Goal: Task Accomplishment & Management: Use online tool/utility

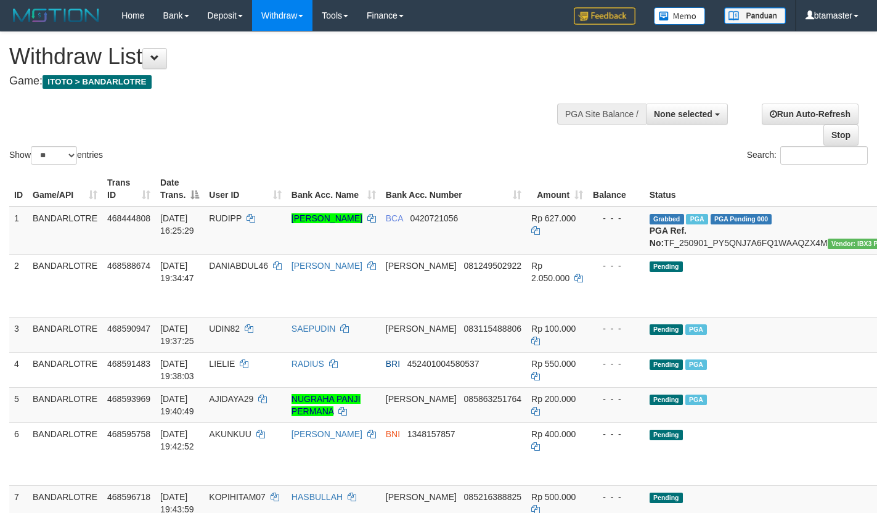
select select
select select "**"
click at [655, 237] on td "Grabbed PGA PGA Pending 000 PGA Ref. No: TF_250901_PY5QNJ7A6FQ1WAAQZX4M Vendor:…" at bounding box center [791, 231] width 292 height 48
drag, startPoint x: 655, startPoint y: 237, endPoint x: 640, endPoint y: 239, distance: 15.0
click at [645, 239] on td "Grabbed PGA PGA Pending 000 PGA Ref. No: TF_250901_PY5QNJ7A6FQ1WAAQZX4M Vendor:…" at bounding box center [791, 231] width 292 height 48
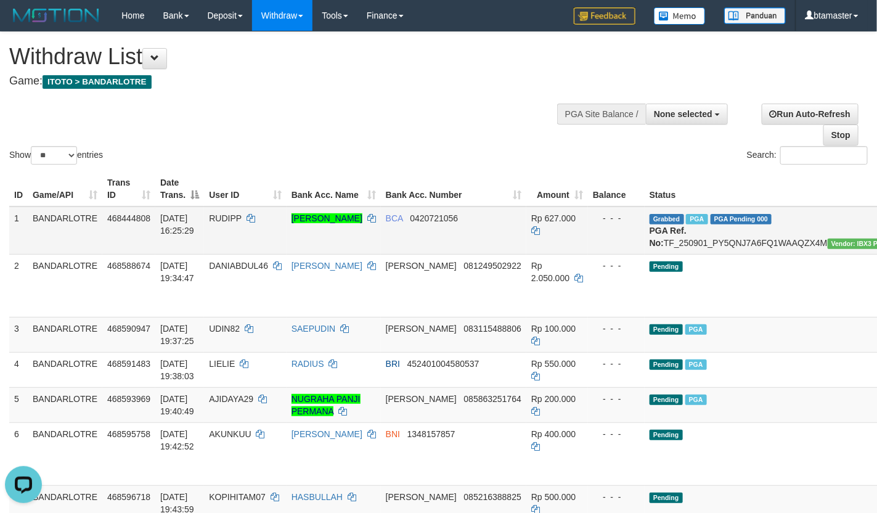
click at [658, 243] on td "Grabbed PGA PGA Pending 000 PGA Ref. No: TF_250901_PY5QNJ7A6FQ1WAAQZX4M Vendor:…" at bounding box center [791, 231] width 292 height 48
drag, startPoint x: 658, startPoint y: 243, endPoint x: 644, endPoint y: 243, distance: 14.2
click at [645, 243] on td "Grabbed PGA PGA Pending 000 PGA Ref. No: TF_250901_PY5QNJ7A6FQ1WAAQZX4M Vendor:…" at bounding box center [791, 231] width 292 height 48
copy td "TF_250901_PY5QNJ7A6FQ1WAAQZX4M"
click at [232, 215] on span "RUDIPP" at bounding box center [225, 218] width 33 height 10
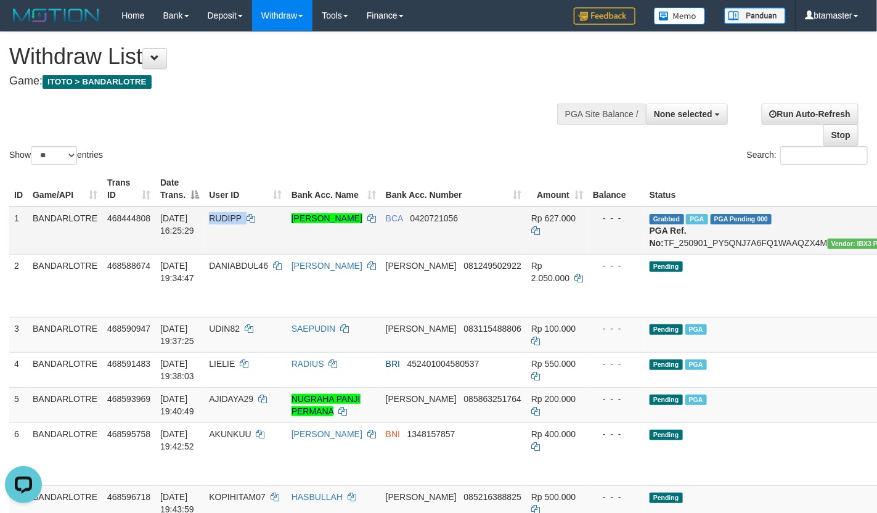
click at [228, 215] on span "RUDIPP" at bounding box center [225, 218] width 33 height 10
copy span "RUDIPP"
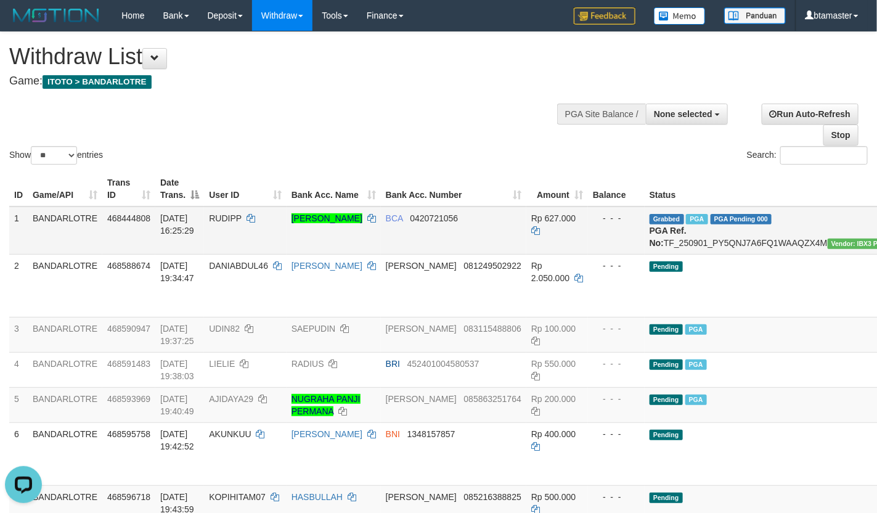
click at [688, 239] on td "Grabbed PGA PGA Pending 000 PGA Ref. No: TF_250901_PY5QNJ7A6FQ1WAAQZX4M Vendor:…" at bounding box center [791, 231] width 292 height 48
drag, startPoint x: 688, startPoint y: 239, endPoint x: 679, endPoint y: 244, distance: 10.3
click at [681, 239] on td "Grabbed PGA PGA Pending 000 PGA Ref. No: TF_250901_PY5QNJ7A6FQ1WAAQZX4M Vendor:…" at bounding box center [791, 231] width 292 height 48
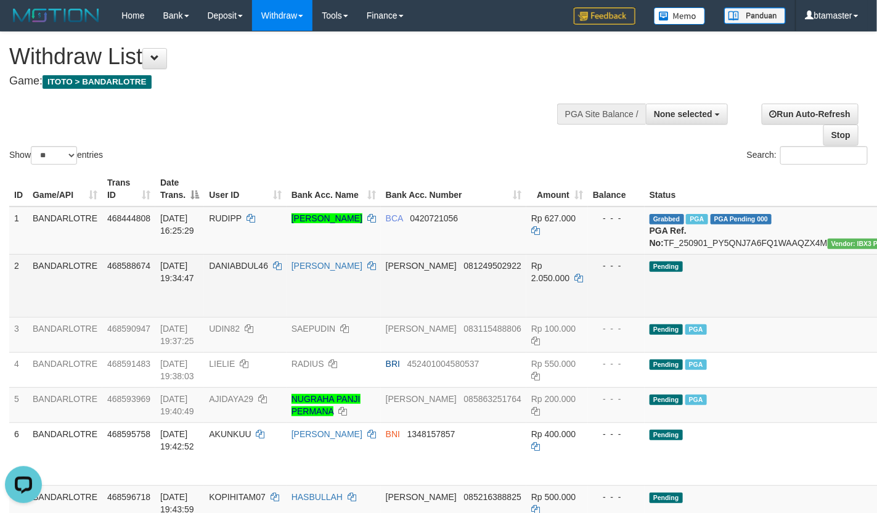
copy td "TF_250901_PY5QNJ7A6FQ1WAAQZX4M"
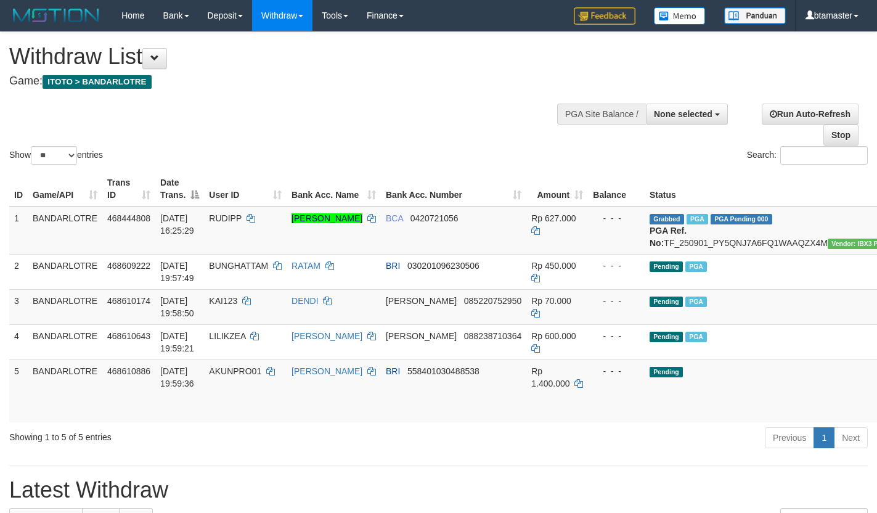
select select
select select "**"
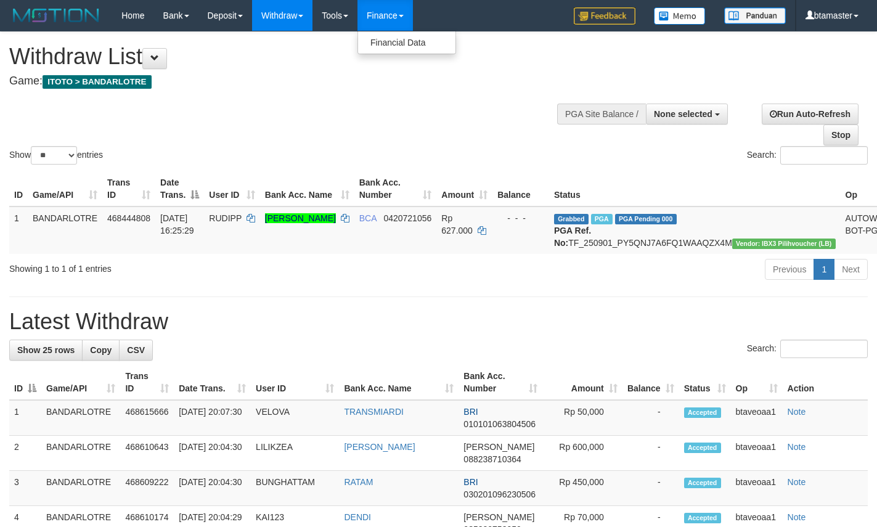
select select
select select "**"
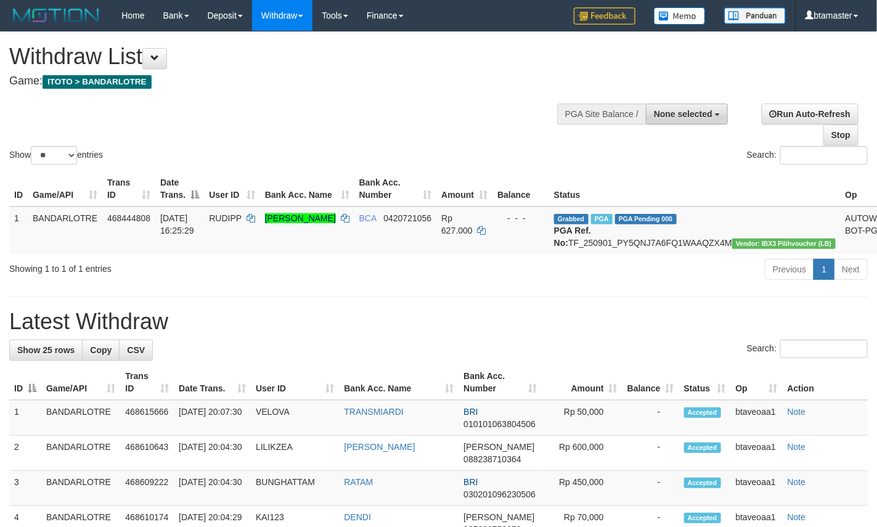
click at [693, 124] on button "None selected" at bounding box center [687, 114] width 82 height 21
click at [659, 182] on label "[ITOTO] BANDARLOTRE" at bounding box center [659, 176] width 135 height 16
select select "****"
select select
select select "**"
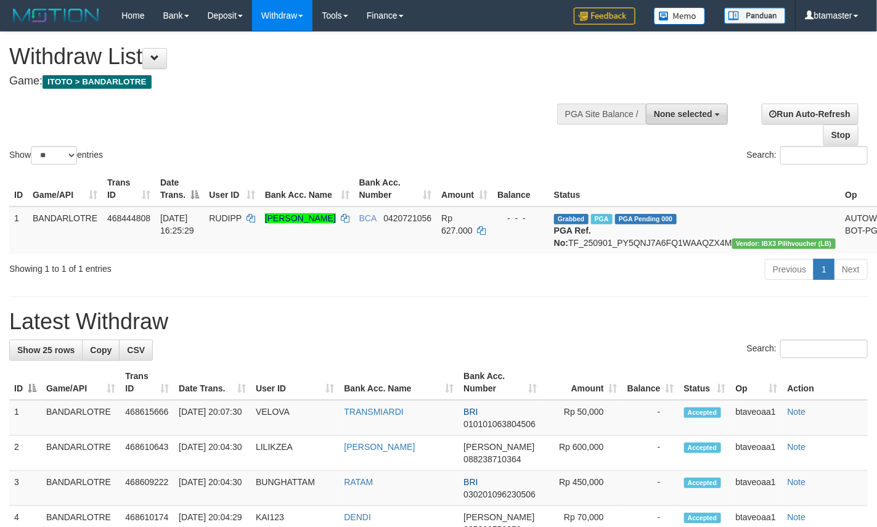
click at [652, 112] on button "None selected" at bounding box center [687, 114] width 82 height 21
click at [655, 178] on label "[ITOTO] BANDARLOTRE" at bounding box center [659, 176] width 135 height 16
select select "****"
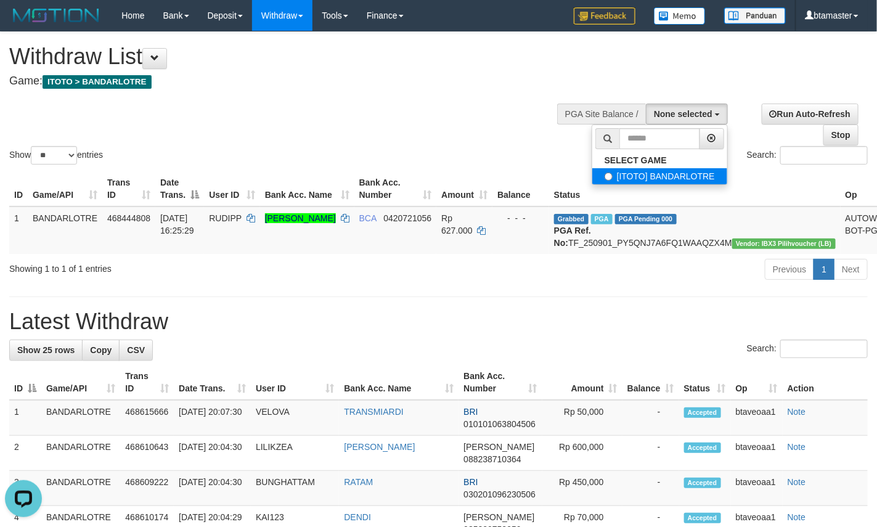
scroll to position [11, 0]
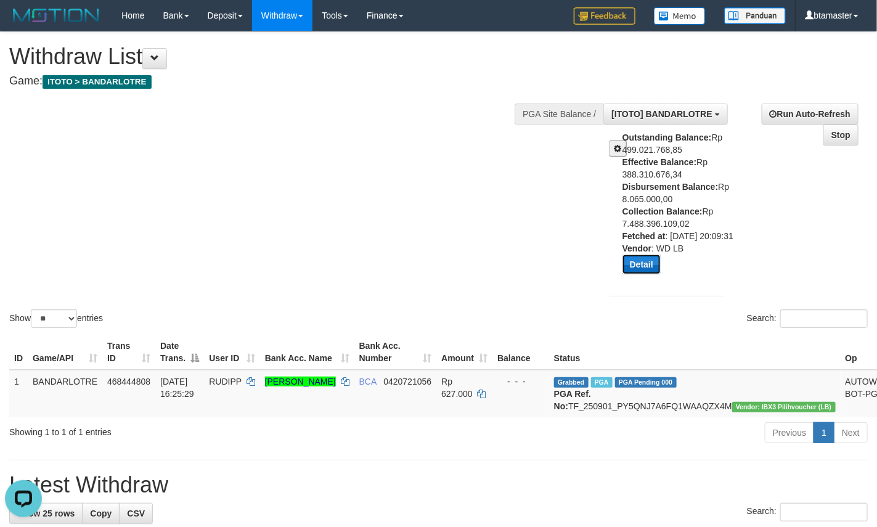
click at [660, 269] on button "Detail" at bounding box center [642, 265] width 38 height 20
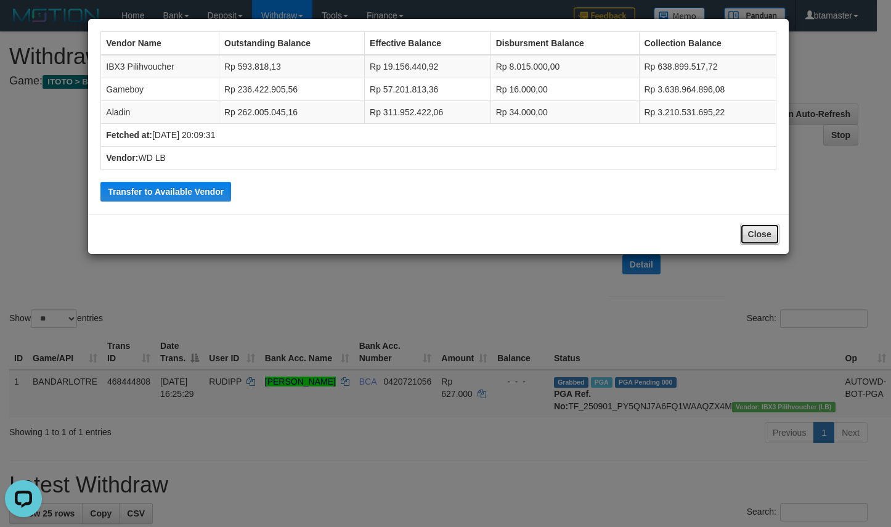
click at [753, 232] on button "Close" at bounding box center [759, 234] width 39 height 21
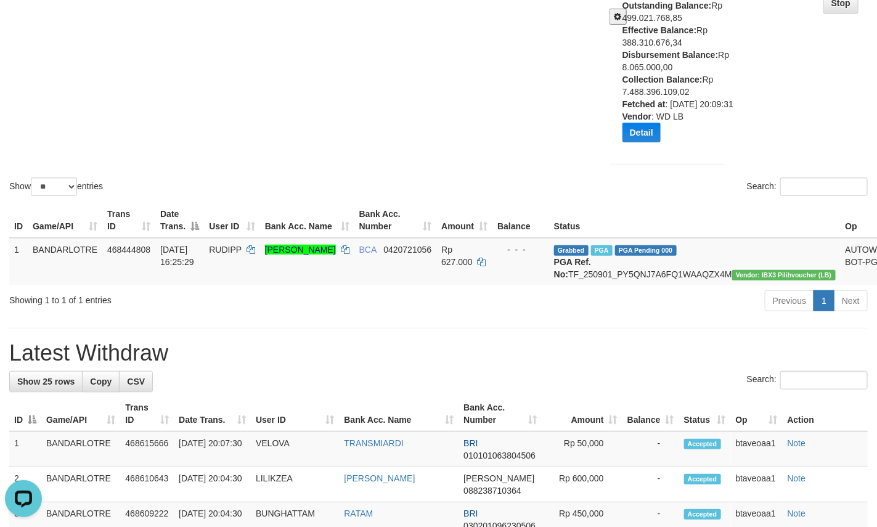
scroll to position [0, 0]
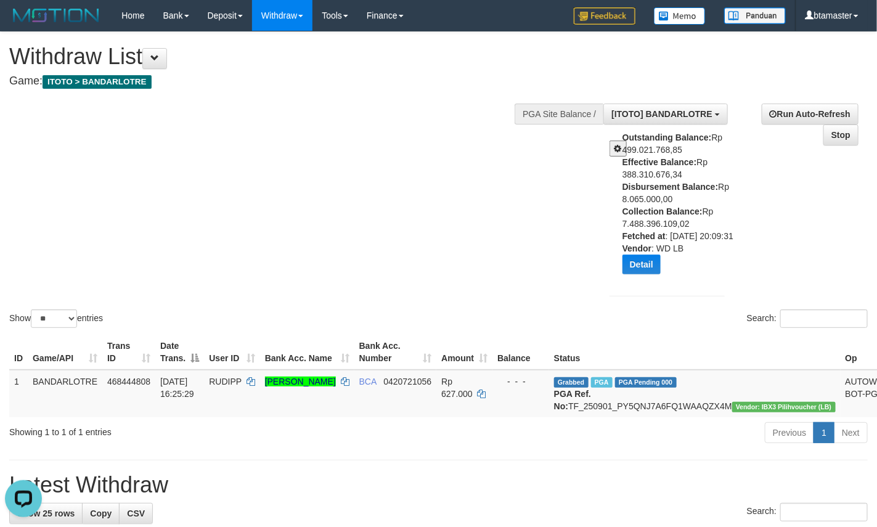
click at [613, 143] on button at bounding box center [618, 149] width 17 height 16
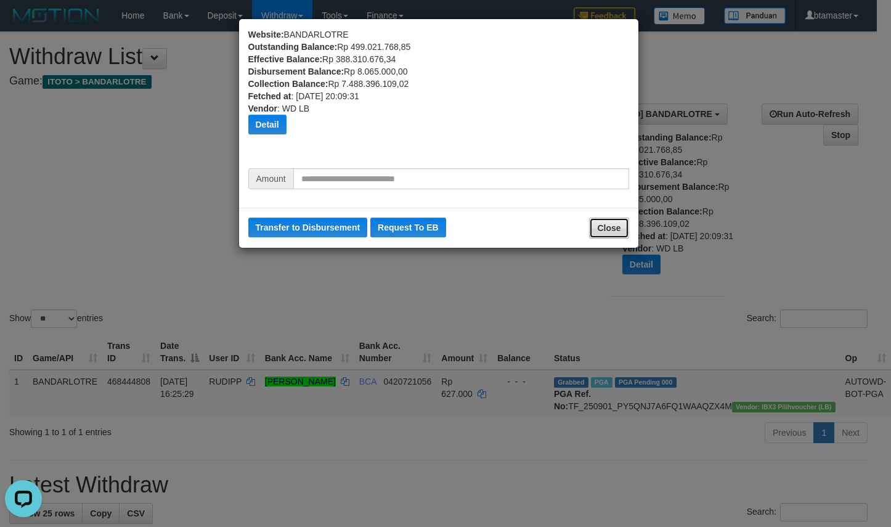
click at [622, 226] on button "Close" at bounding box center [608, 228] width 39 height 21
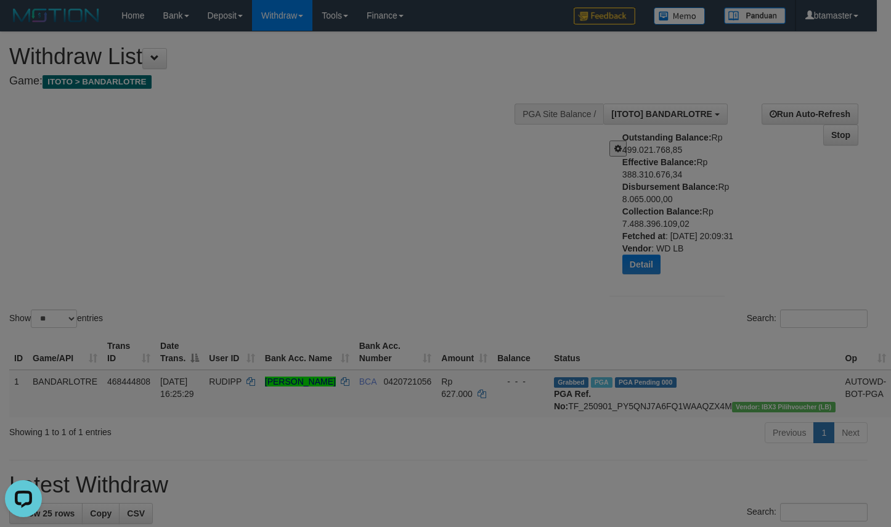
click at [642, 248] on div at bounding box center [445, 263] width 891 height 527
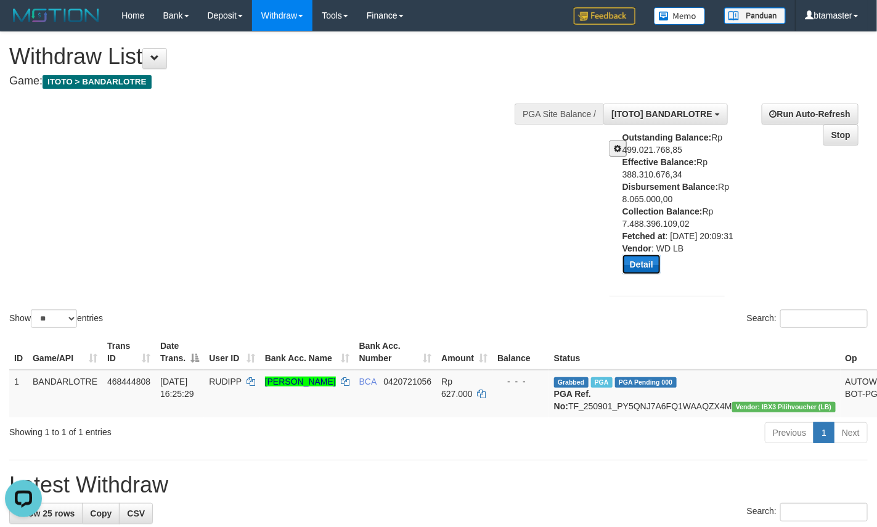
click at [642, 274] on button "Detail" at bounding box center [642, 265] width 38 height 20
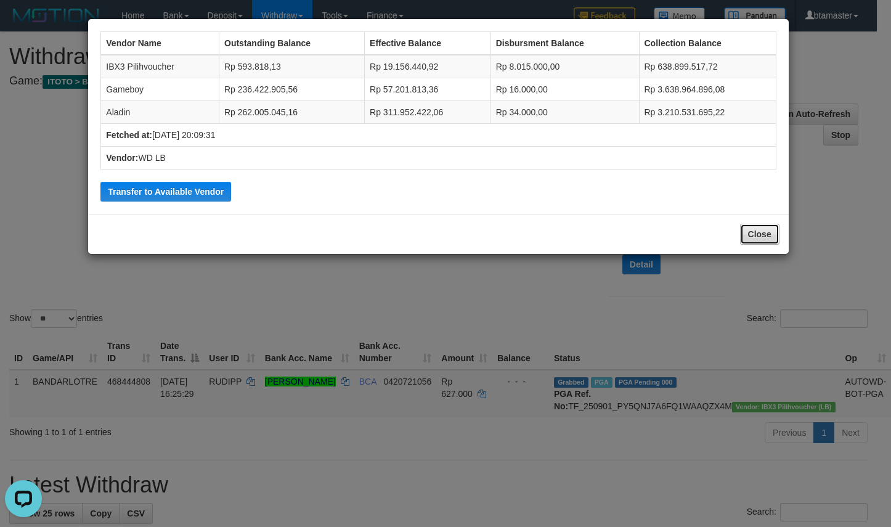
click at [755, 237] on button "Close" at bounding box center [759, 234] width 39 height 21
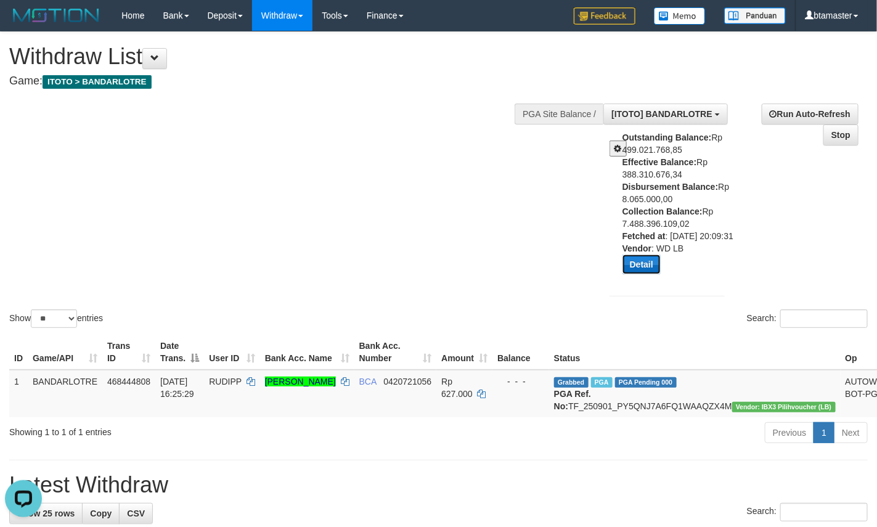
click at [653, 274] on button "Detail" at bounding box center [642, 265] width 38 height 20
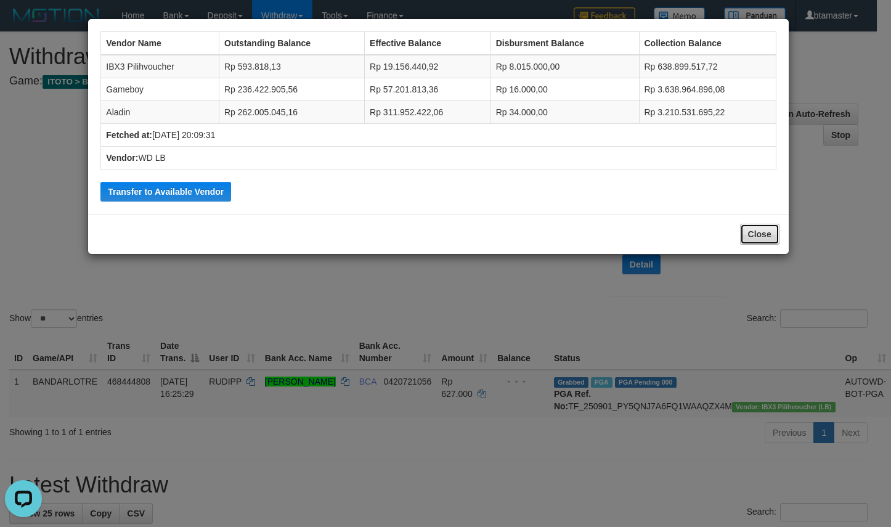
click at [761, 232] on button "Close" at bounding box center [759, 234] width 39 height 21
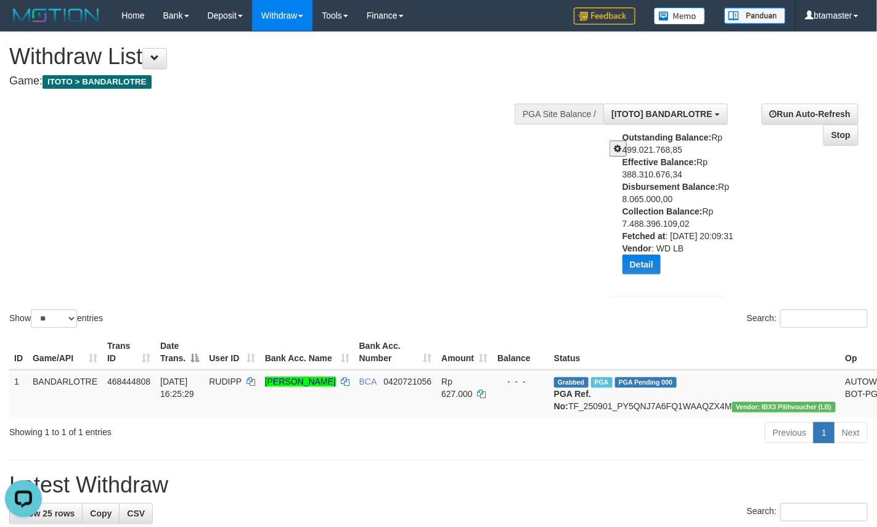
click at [623, 152] on div "Outstanding Balance: Rp 499.021.768,85 Effective Balance: Rp 388.310.676,34 Dis…" at bounding box center [679, 207] width 112 height 152
click at [618, 148] on span at bounding box center [618, 148] width 7 height 9
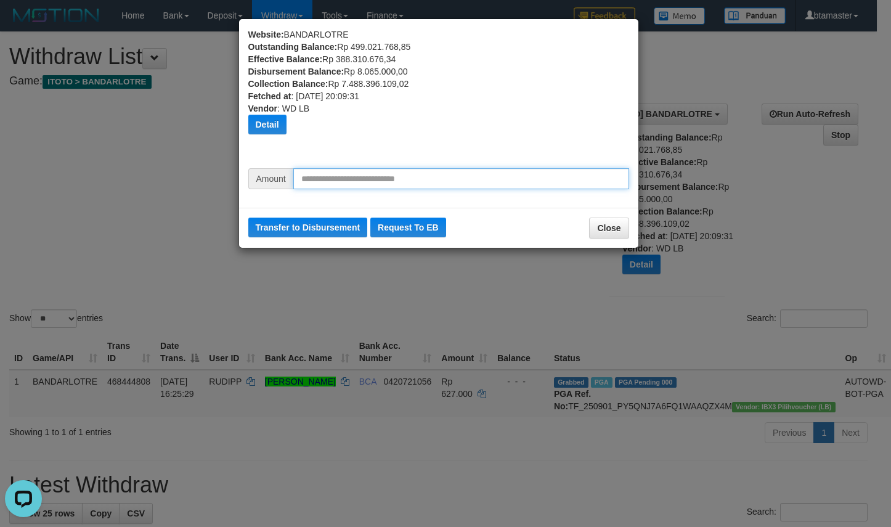
click at [488, 184] on input "text" at bounding box center [461, 178] width 336 height 21
type input "********"
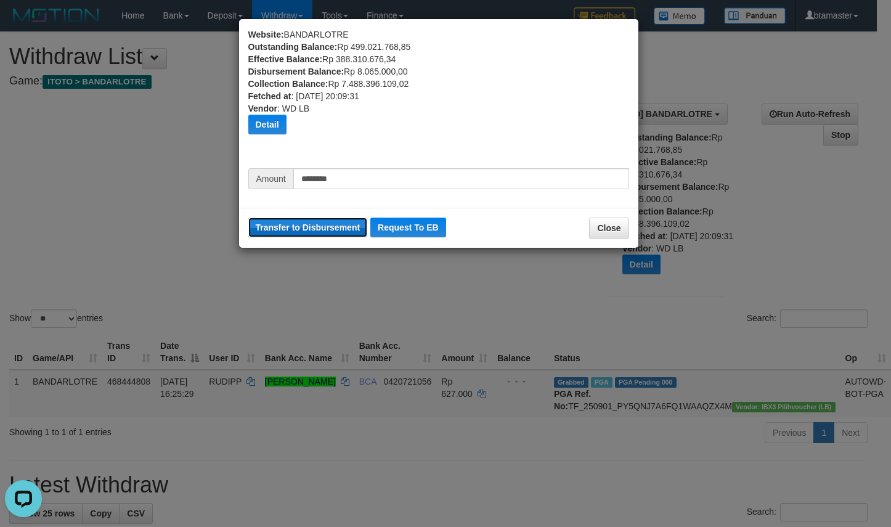
click at [322, 219] on button "Transfer to Disbursement" at bounding box center [308, 228] width 120 height 20
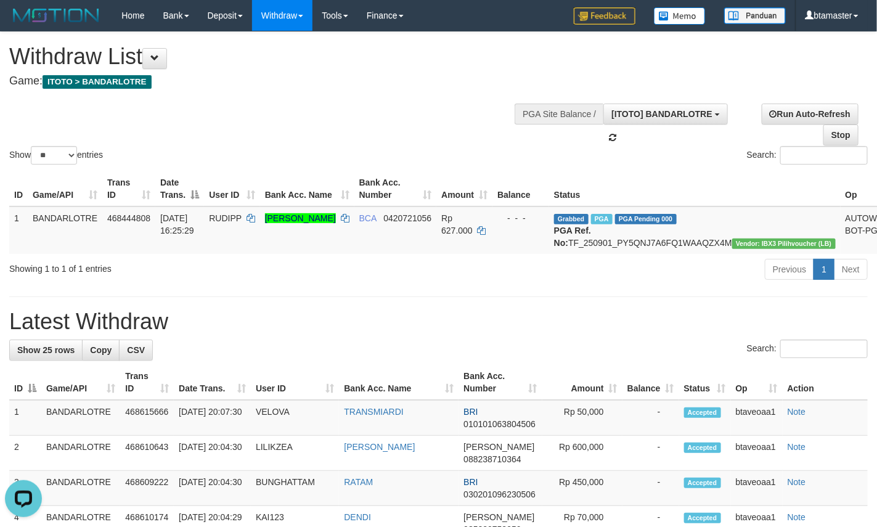
click at [753, 67] on div "Show ** ** ** *** entries Search:" at bounding box center [438, 99] width 877 height 135
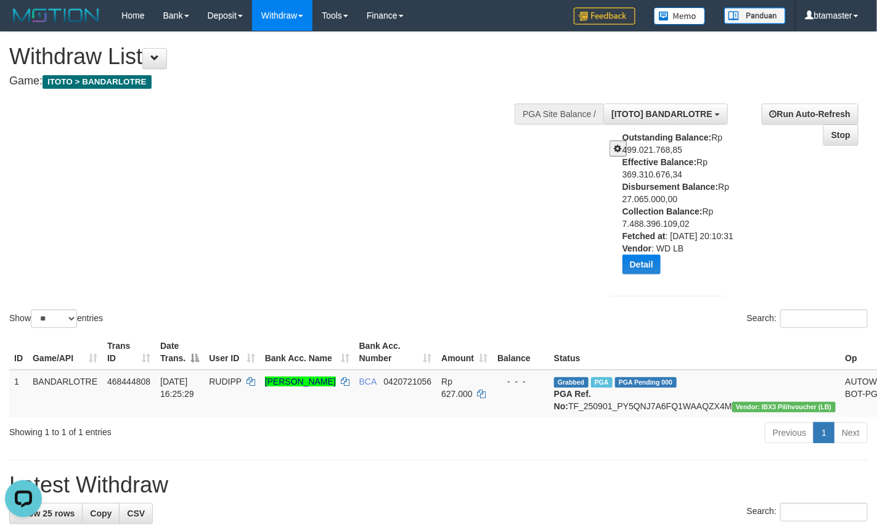
click at [731, 78] on div "Show ** ** ** *** entries Search:" at bounding box center [438, 181] width 877 height 298
click at [655, 272] on button "Detail" at bounding box center [642, 265] width 38 height 20
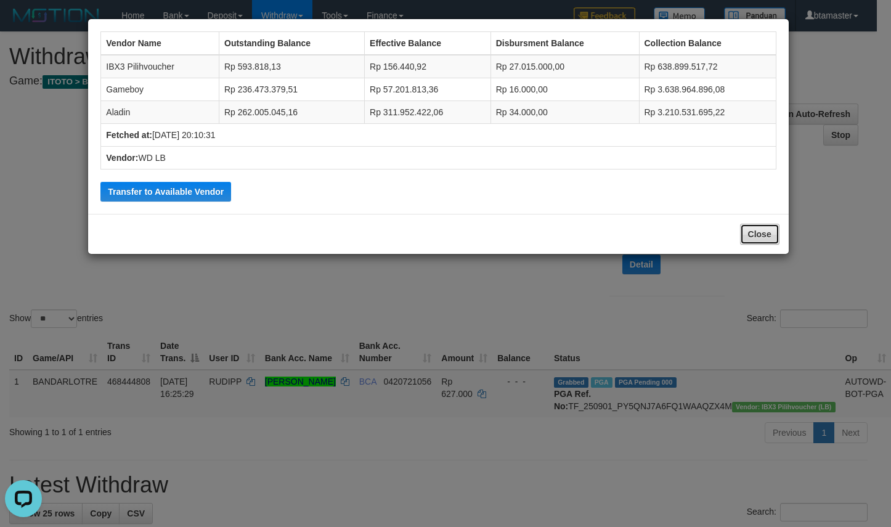
click at [767, 235] on button "Close" at bounding box center [759, 234] width 39 height 21
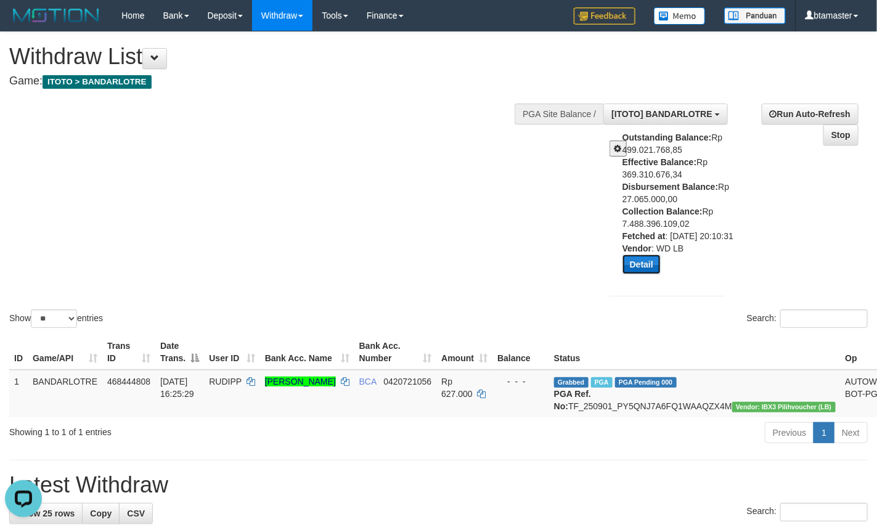
click at [648, 274] on button "Detail" at bounding box center [642, 265] width 38 height 20
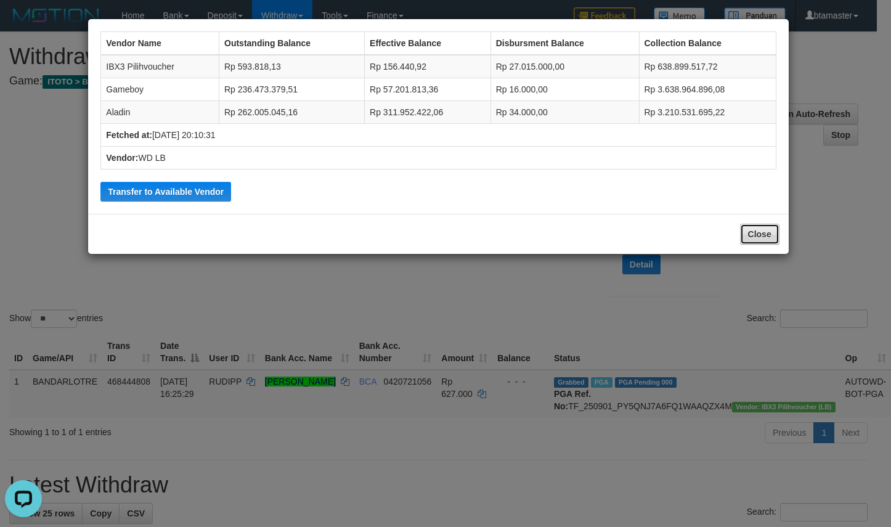
click at [772, 237] on button "Close" at bounding box center [759, 234] width 39 height 21
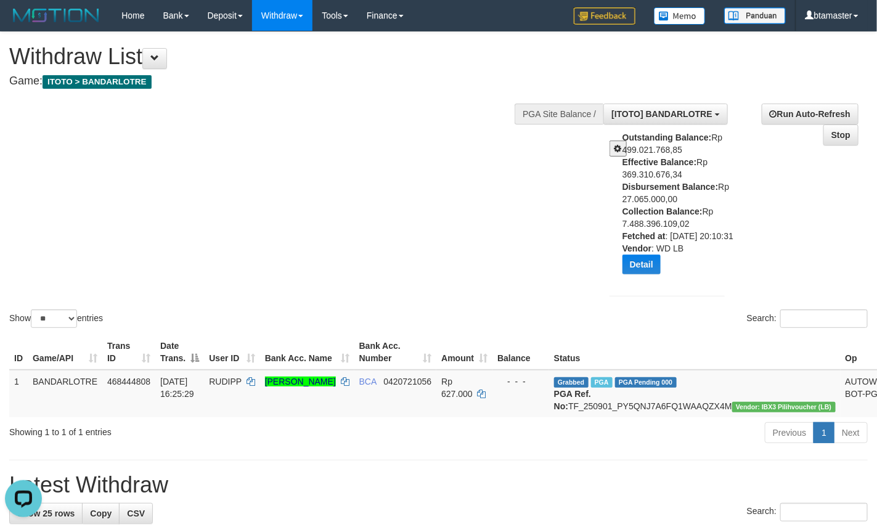
click at [616, 150] on span at bounding box center [618, 148] width 7 height 9
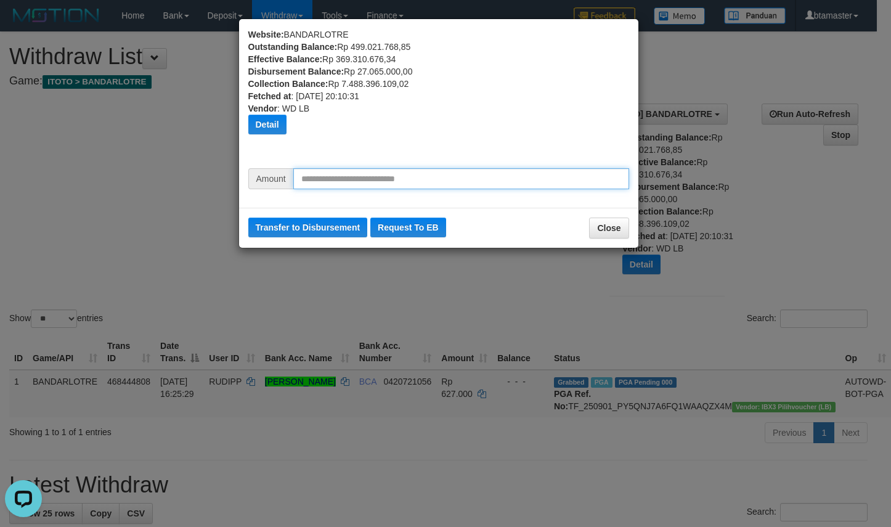
click at [459, 173] on input "text" at bounding box center [461, 178] width 336 height 21
type input "********"
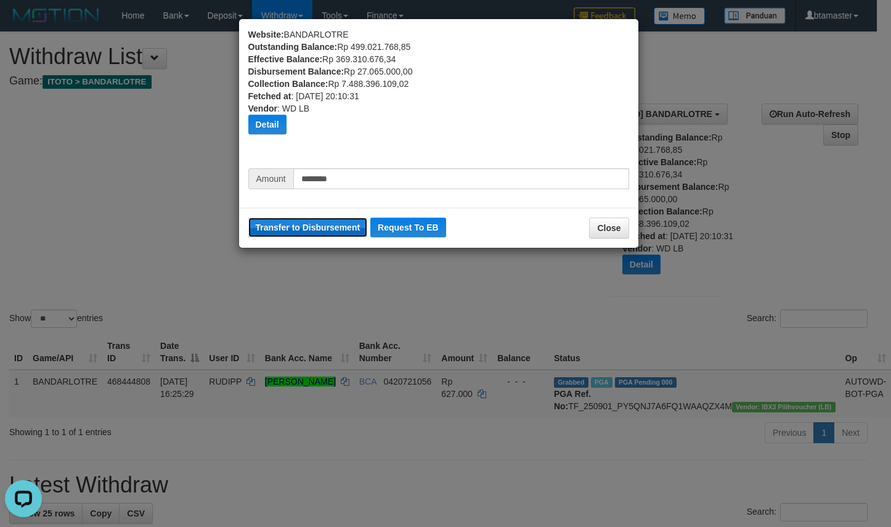
click at [348, 227] on button "Transfer to Disbursement" at bounding box center [308, 228] width 120 height 20
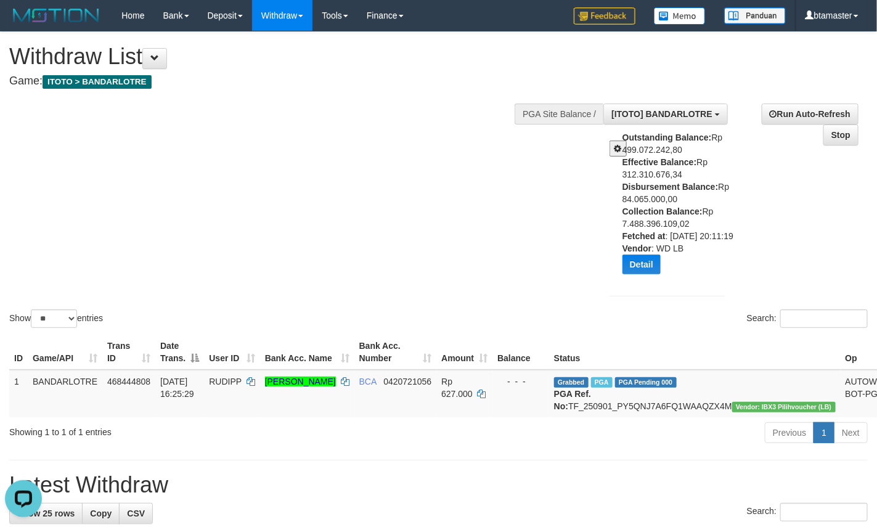
click at [624, 150] on div "Outstanding Balance: Rp 499.072.242,80 Effective Balance: Rp 312.310.676,34 Dis…" at bounding box center [679, 207] width 112 height 152
click at [645, 274] on button "Detail" at bounding box center [642, 265] width 38 height 20
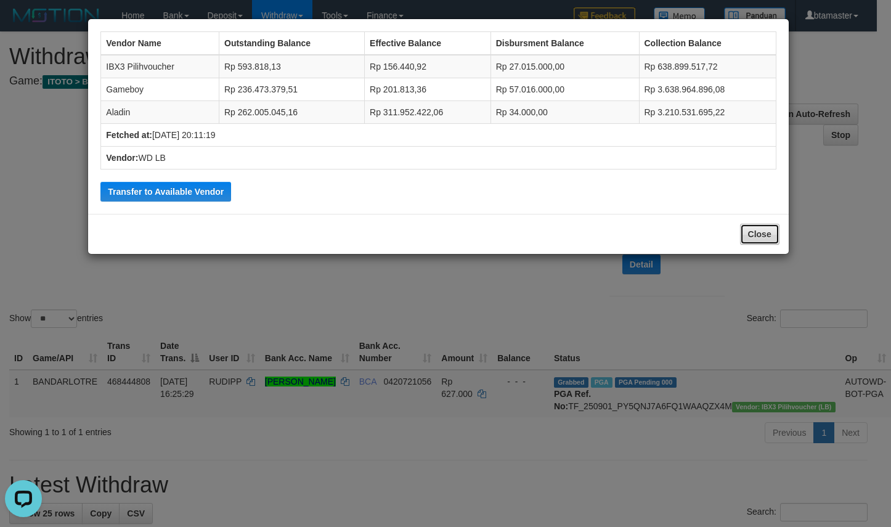
click at [764, 232] on button "Close" at bounding box center [759, 234] width 39 height 21
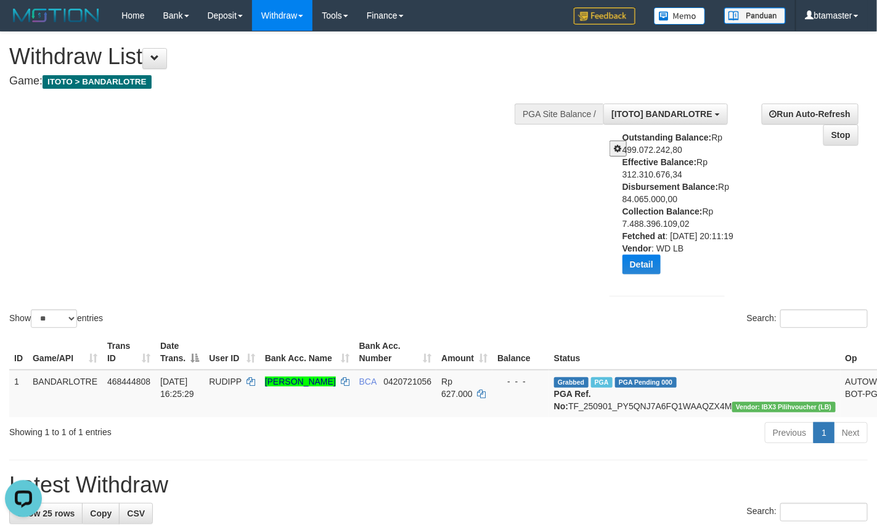
click at [615, 148] on span at bounding box center [618, 148] width 7 height 9
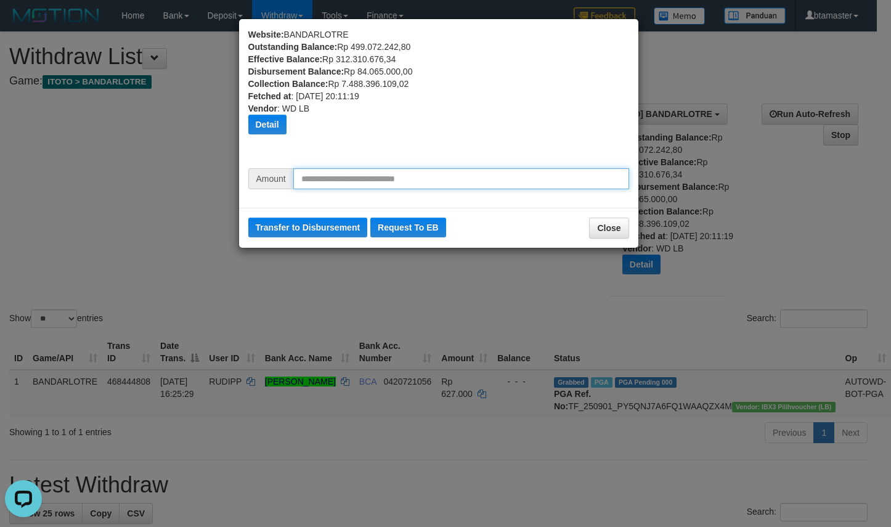
click at [522, 187] on input "text" at bounding box center [461, 178] width 336 height 21
type input "********"
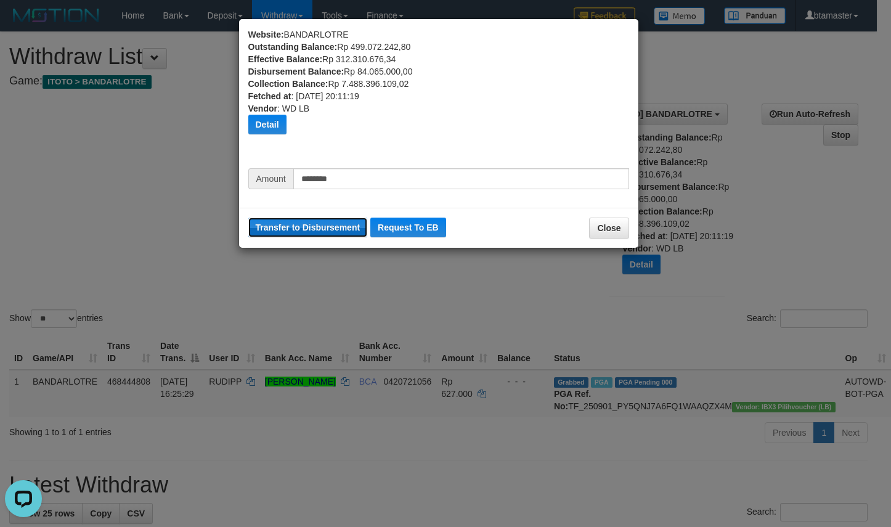
click at [337, 226] on button "Transfer to Disbursement" at bounding box center [308, 228] width 120 height 20
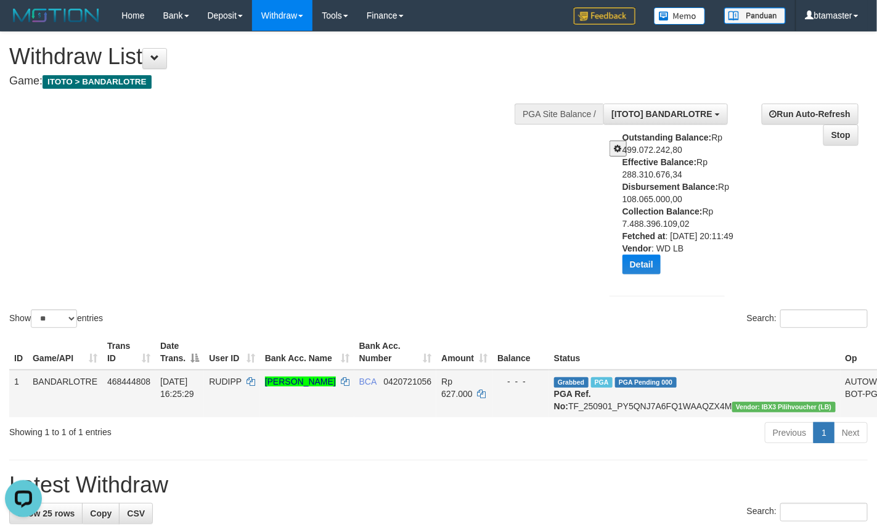
click at [597, 417] on td "Grabbed PGA PGA Pending 000 PGA Ref. No: TF_250901_PY5QNJ7A6FQ1WAAQZX4M Vendor:…" at bounding box center [695, 393] width 292 height 47
drag, startPoint x: 590, startPoint y: 418, endPoint x: 583, endPoint y: 415, distance: 7.4
click at [585, 416] on td "Grabbed PGA PGA Pending 000 PGA Ref. No: TF_250901_PY5QNJ7A6FQ1WAAQZX4M Vendor:…" at bounding box center [695, 393] width 292 height 47
copy td "TF_250901_PY5QNJ7A6FQ1WAAQZX4M"
